Goal: Communication & Community: Ask a question

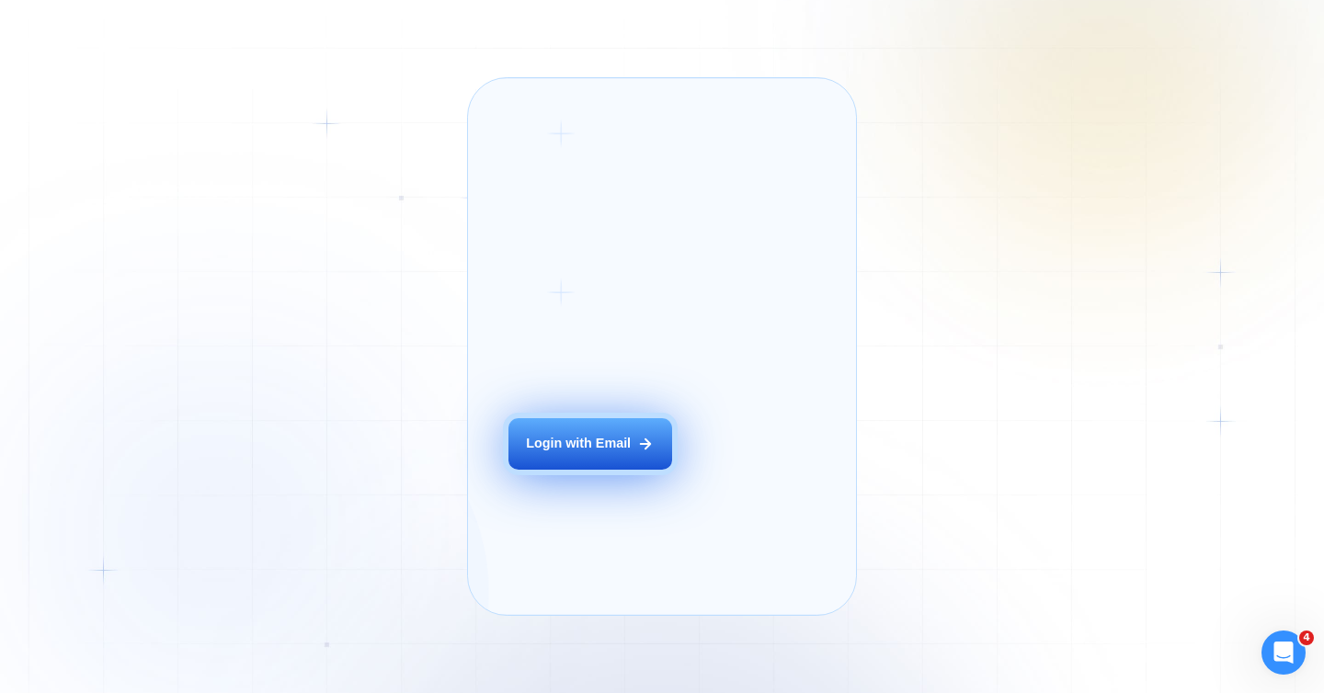
click at [606, 453] on div "Login with Email" at bounding box center [578, 444] width 105 height 18
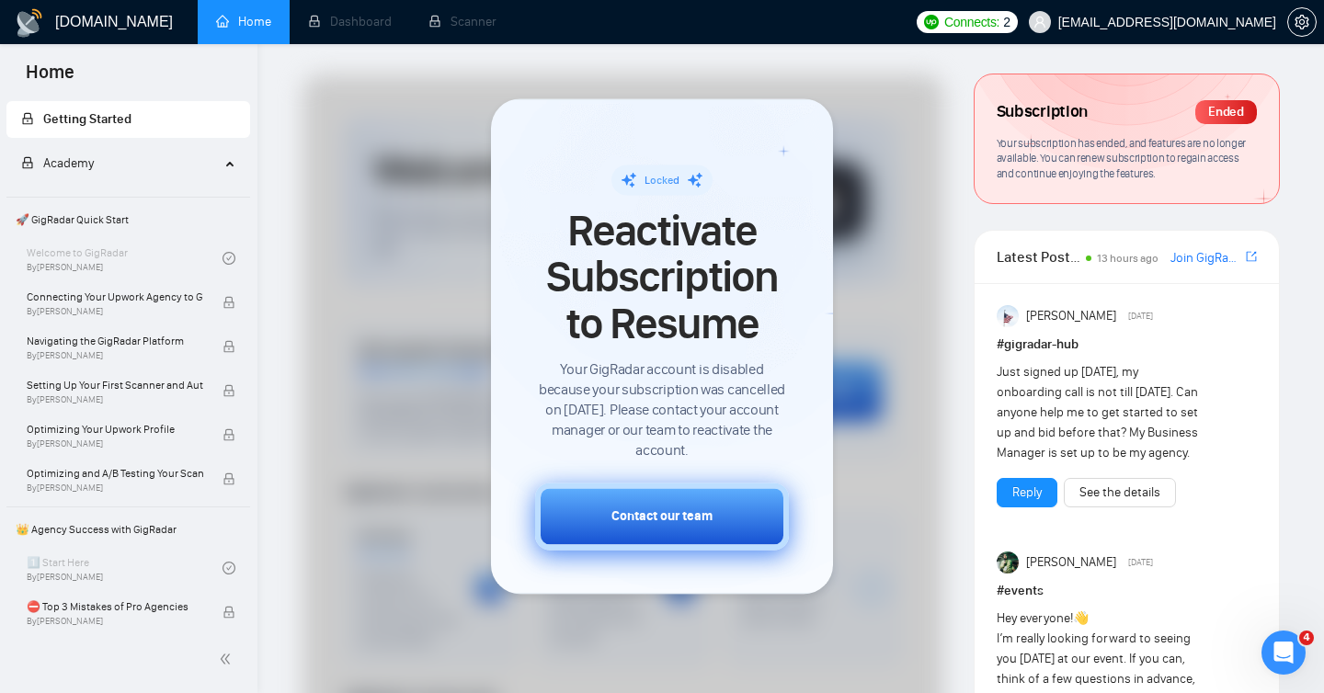
click at [667, 508] on div "Contact our team" at bounding box center [662, 517] width 101 height 19
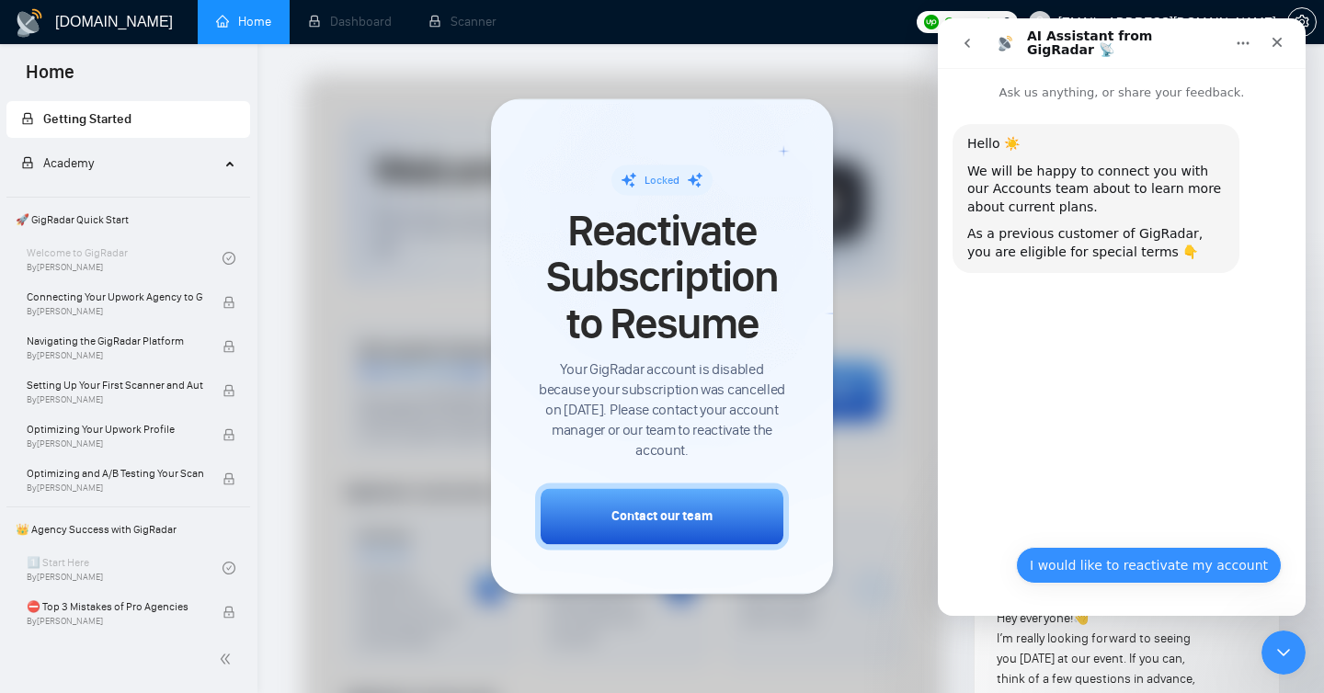
click at [1129, 566] on button "I would like to reactivate my account" at bounding box center [1149, 565] width 266 height 37
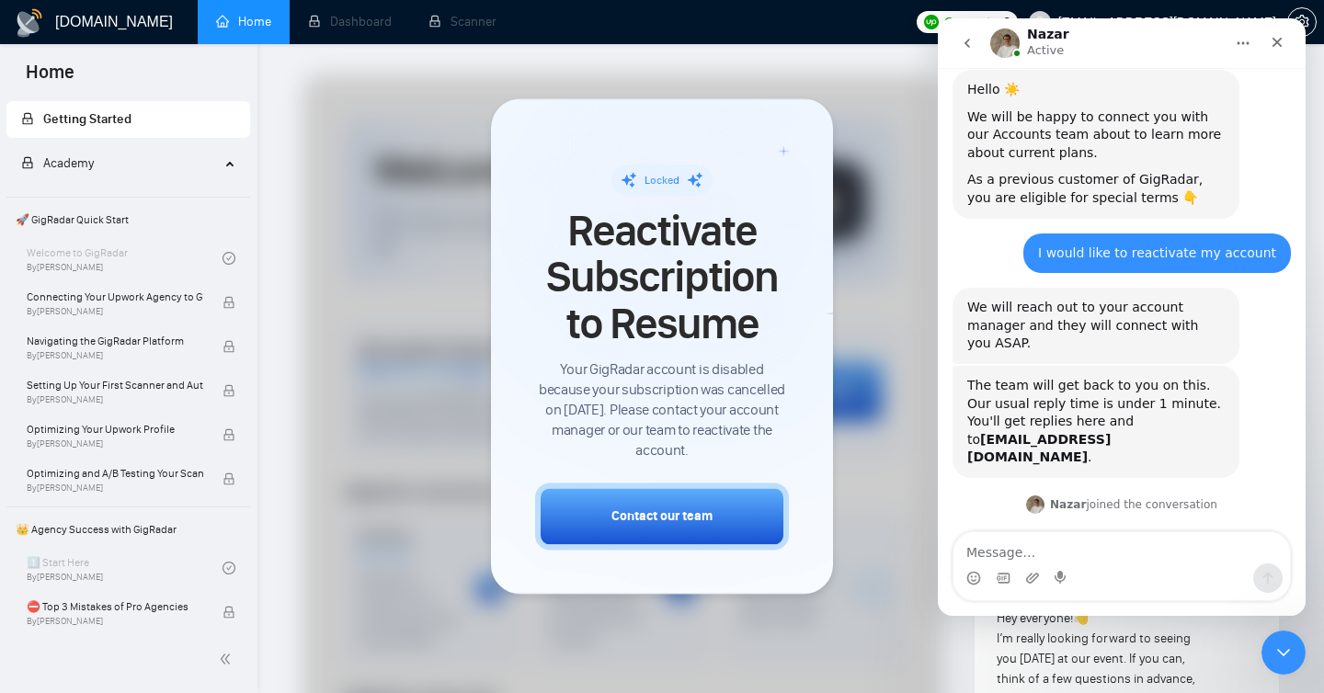
scroll to position [154, 0]
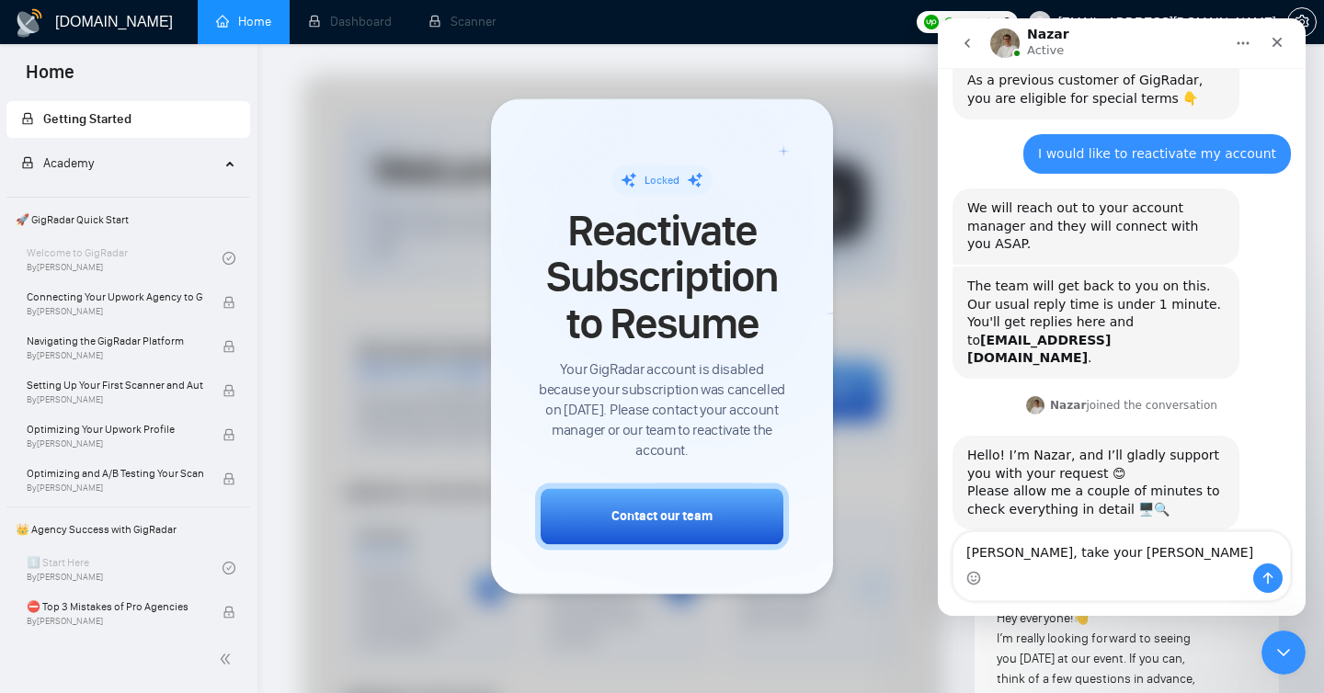
type textarea "Sure Nazar, take your time"
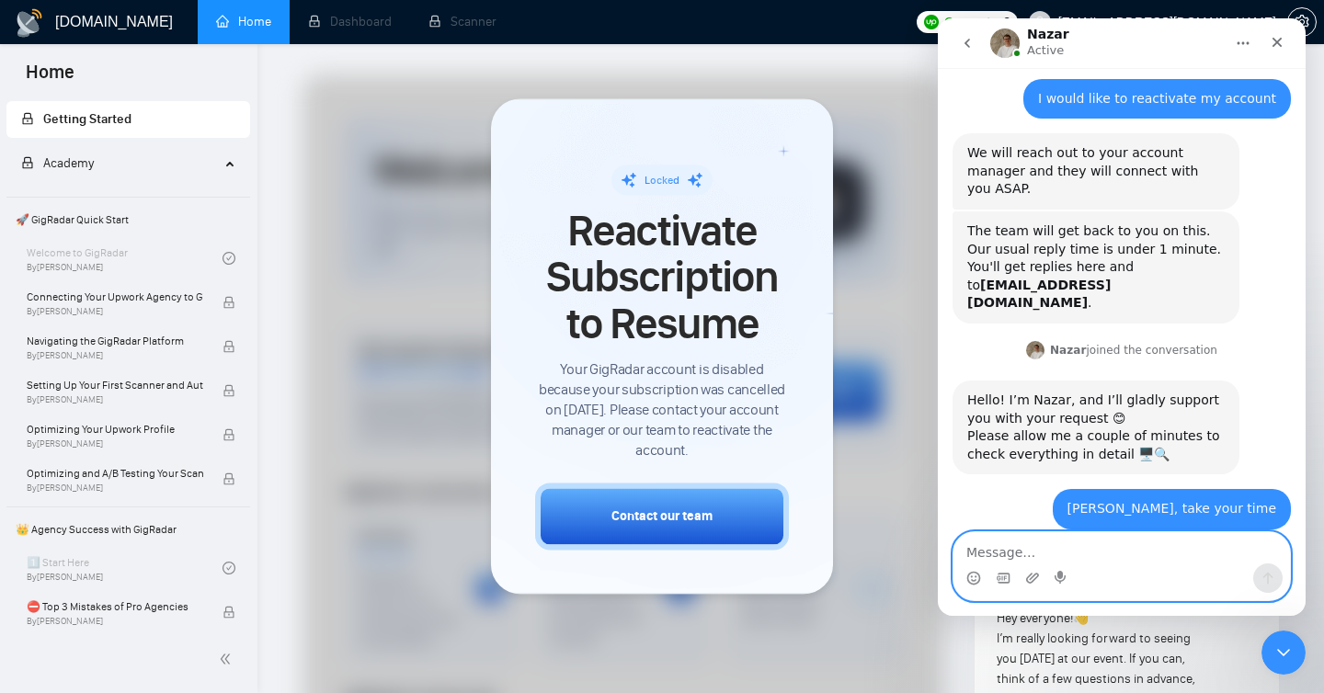
scroll to position [353, 0]
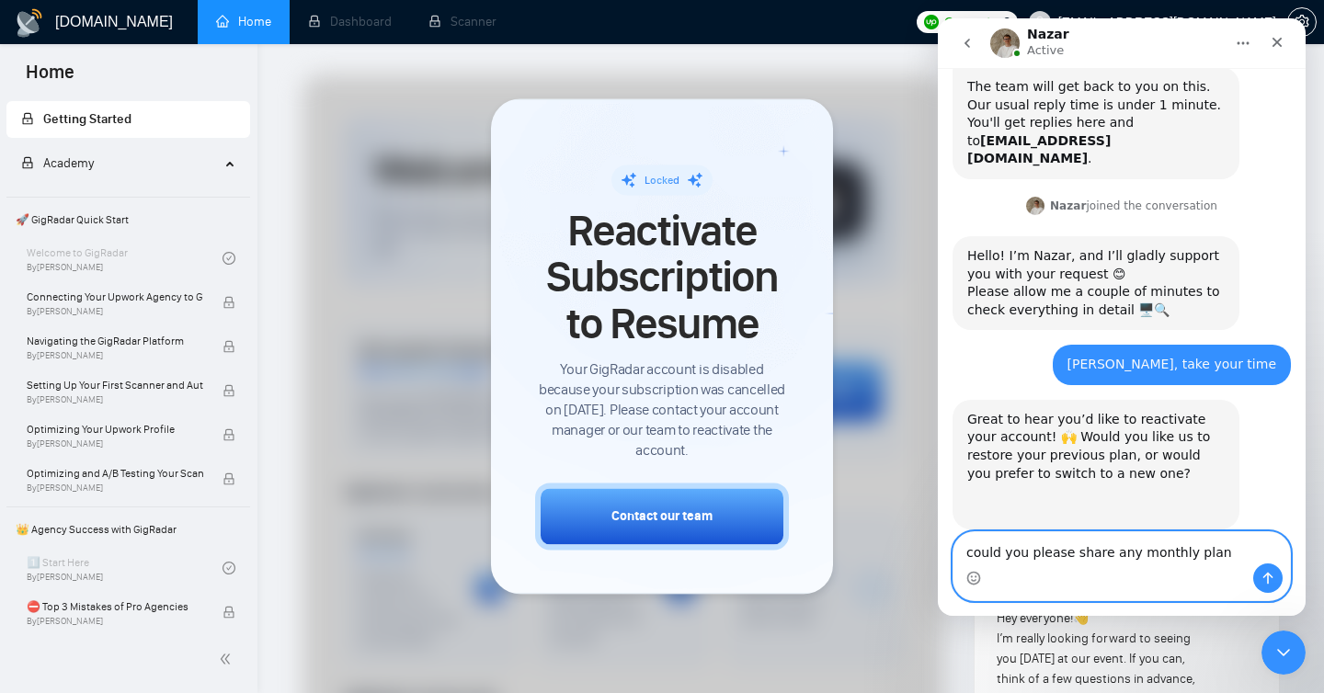
type textarea "could you please share any monthly plan?"
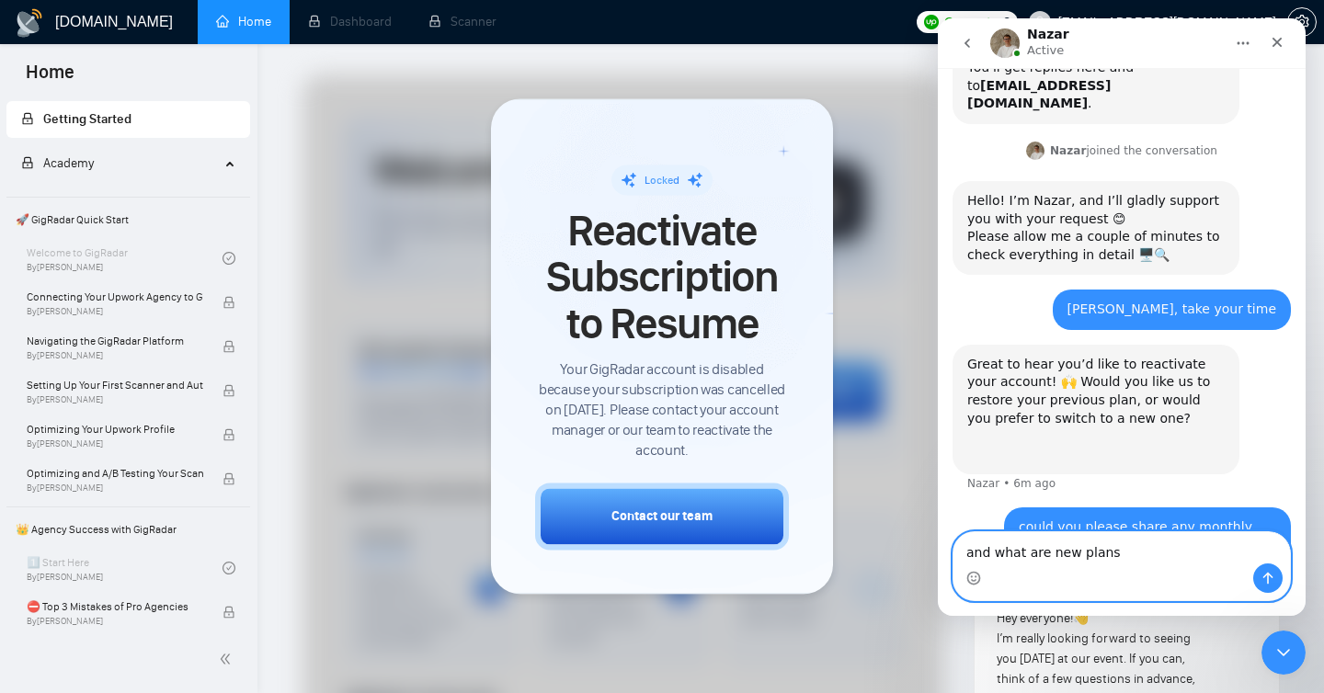
type textarea "and what are new plans?"
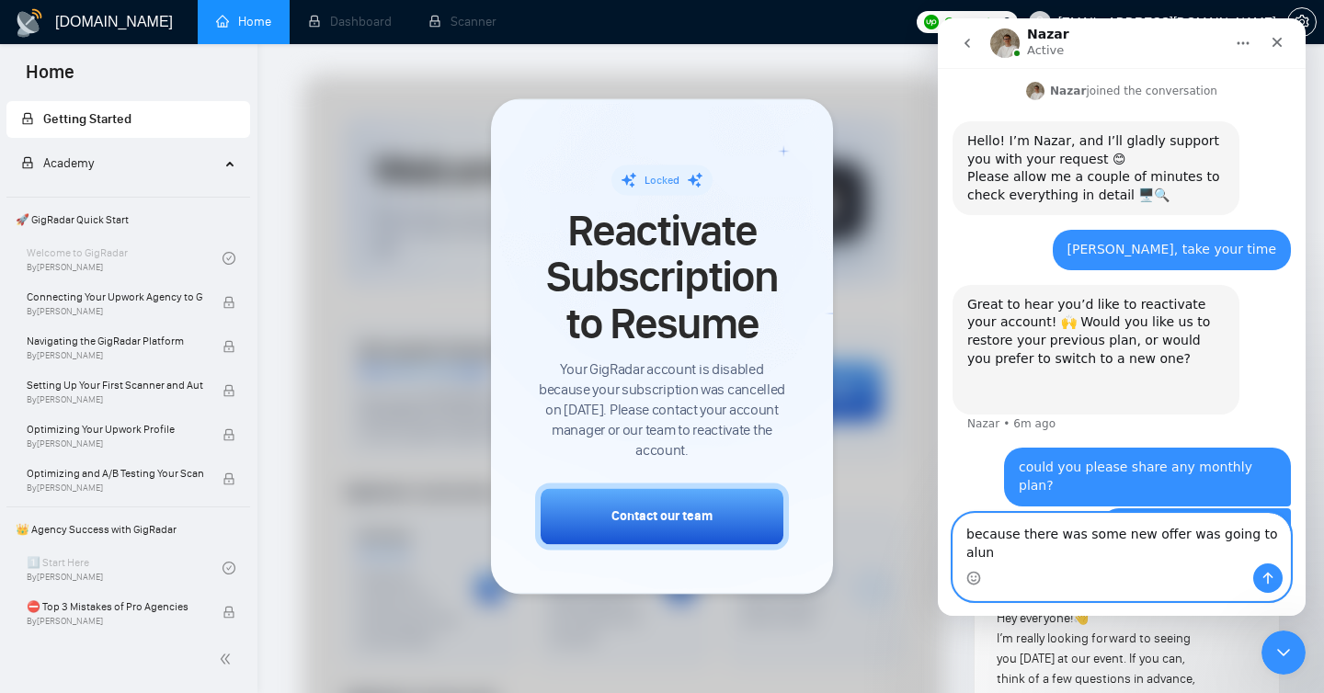
scroll to position [450, 0]
type textarea "because there was some new offer was going to launch"
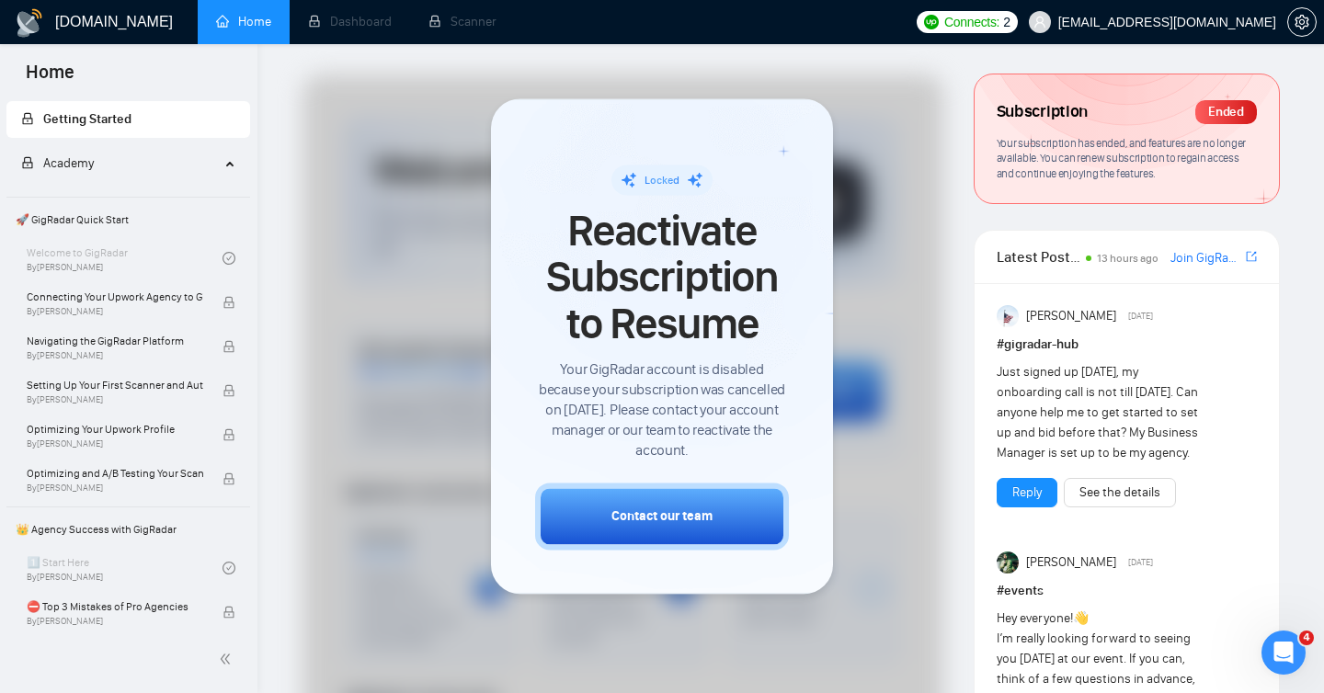
scroll to position [799, 0]
